Goal: Task Accomplishment & Management: Use online tool/utility

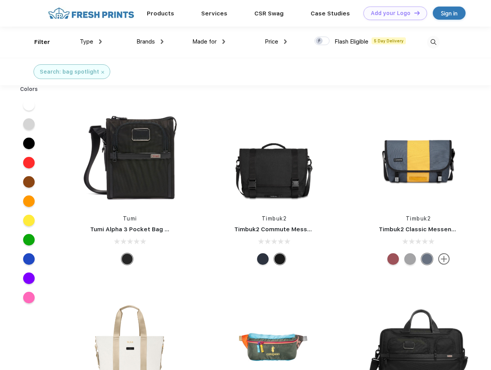
click at [392, 13] on link "Add your Logo Design Tool" at bounding box center [395, 13] width 64 height 13
click at [0, 0] on div "Design Tool" at bounding box center [0, 0] width 0 height 0
click at [413, 13] on link "Add your Logo Design Tool" at bounding box center [395, 13] width 64 height 13
click at [37, 42] on div "Filter" at bounding box center [42, 42] width 16 height 9
click at [91, 42] on span "Type" at bounding box center [86, 41] width 13 height 7
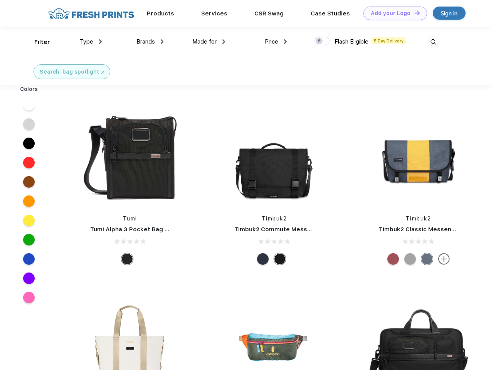
click at [150, 42] on span "Brands" at bounding box center [145, 41] width 18 height 7
click at [209, 42] on span "Made for" at bounding box center [204, 41] width 24 height 7
click at [276, 42] on span "Price" at bounding box center [271, 41] width 13 height 7
click at [322, 41] on div at bounding box center [321, 41] width 15 height 8
click at [319, 41] on input "checkbox" at bounding box center [316, 38] width 5 height 5
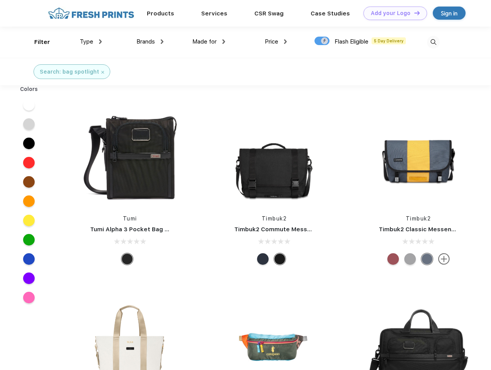
click at [433, 42] on img at bounding box center [433, 42] width 13 height 13
